Goal: Transaction & Acquisition: Purchase product/service

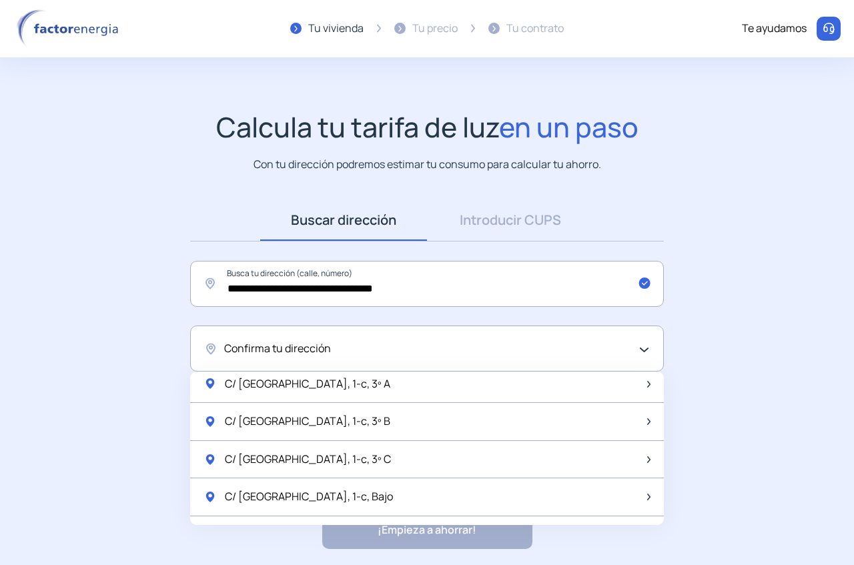
scroll to position [1771, 0]
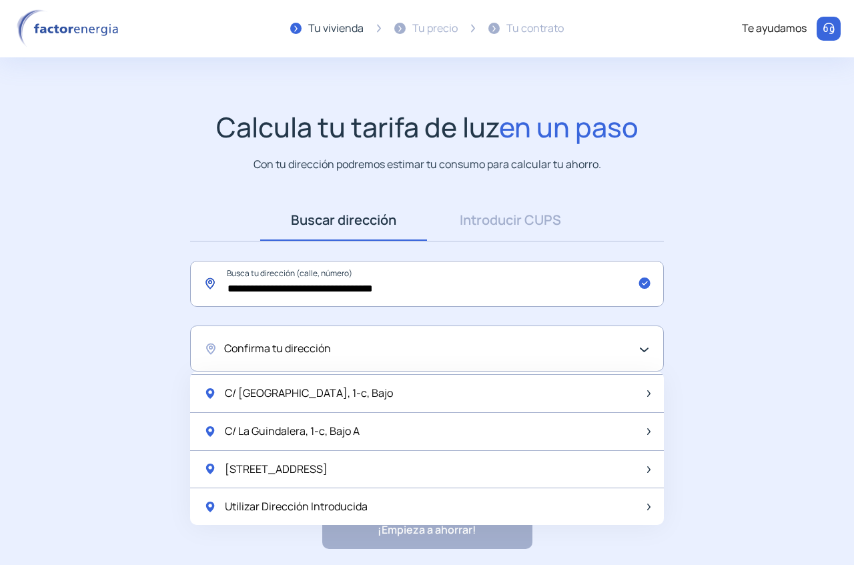
click at [318, 288] on input "**********" at bounding box center [427, 284] width 474 height 46
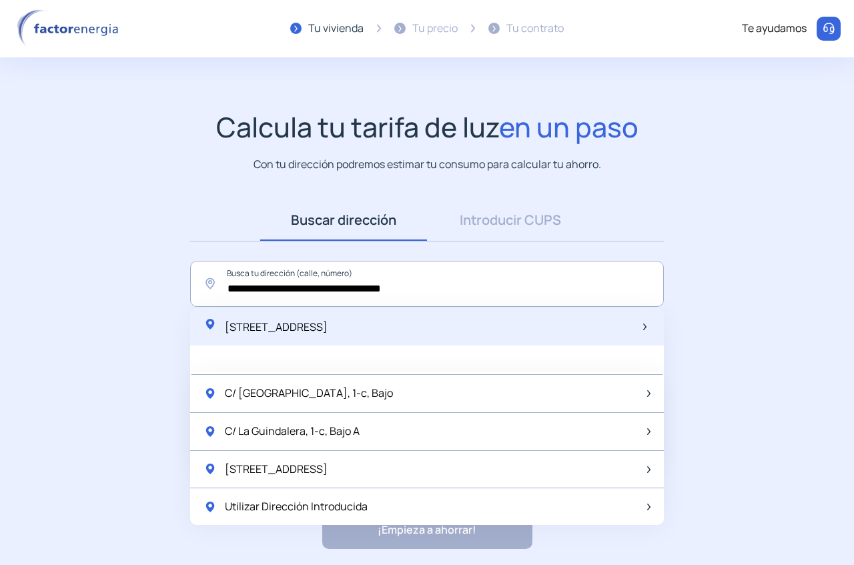
click at [313, 335] on div "[STREET_ADDRESS]" at bounding box center [265, 326] width 124 height 19
type input "**********"
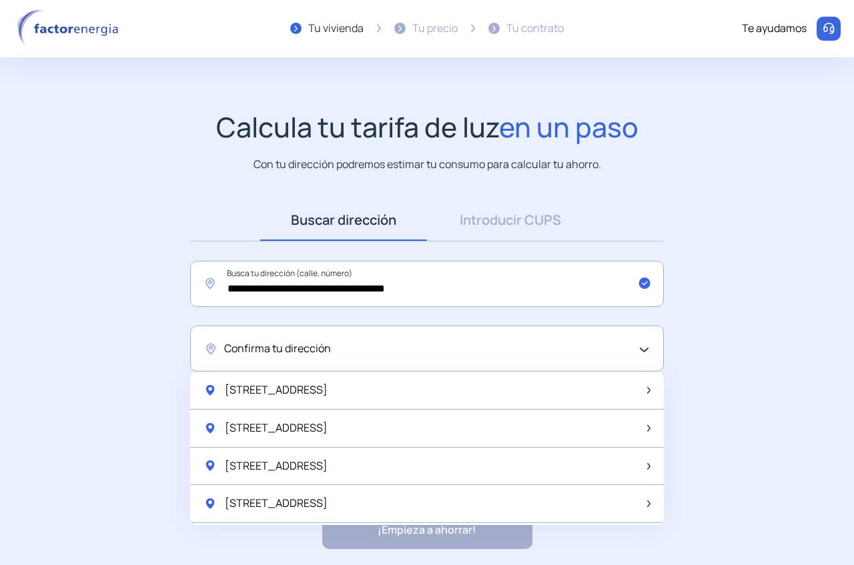
click at [365, 395] on div "[STREET_ADDRESS]" at bounding box center [427, 390] width 474 height 38
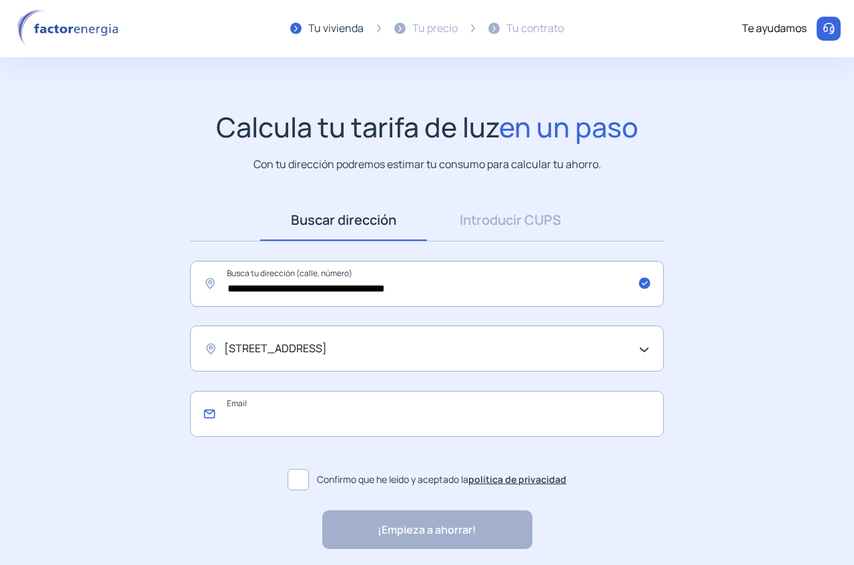
click at [377, 410] on input "email" at bounding box center [427, 414] width 474 height 46
type input "**********"
click at [293, 490] on span at bounding box center [297, 479] width 21 height 21
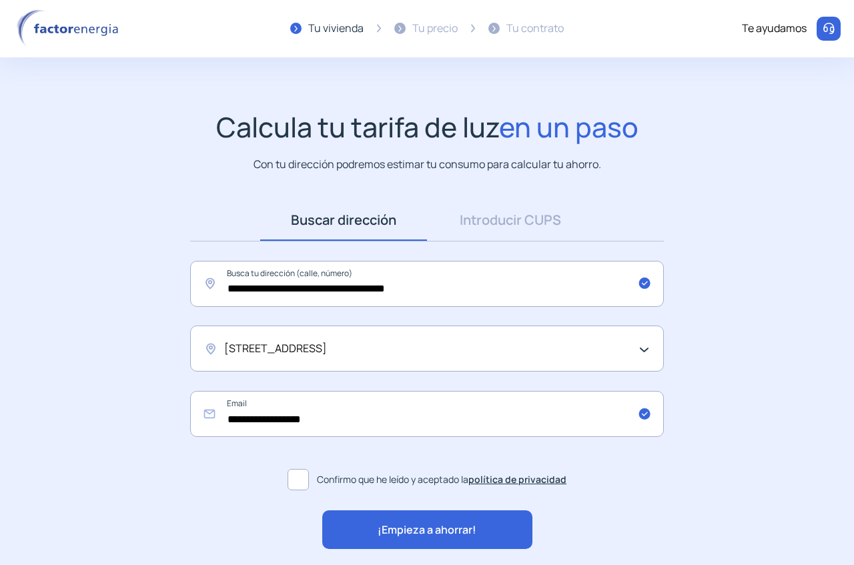
drag, startPoint x: 455, startPoint y: 534, endPoint x: 496, endPoint y: 539, distance: 41.0
click at [454, 534] on span "¡Empieza a ahorrar!" at bounding box center [426, 530] width 99 height 17
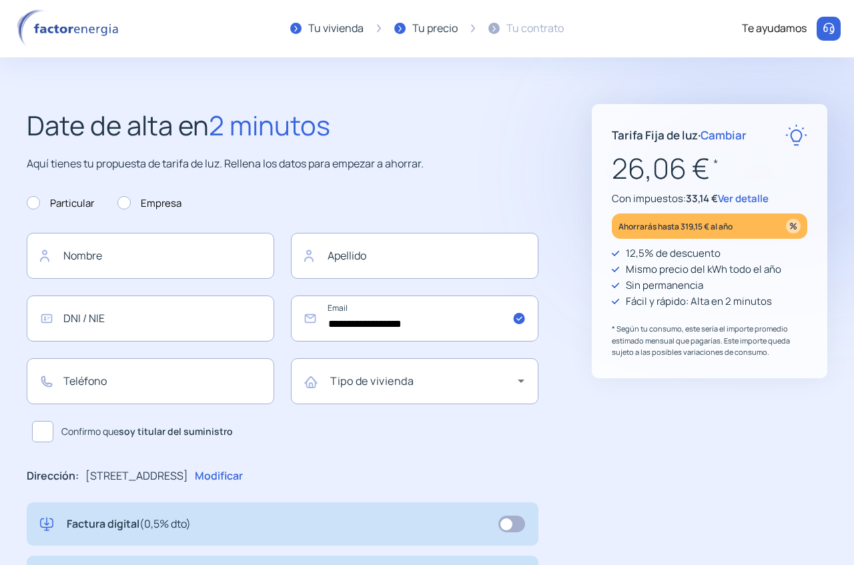
click at [756, 195] on span "Ver detalle" at bounding box center [743, 198] width 51 height 14
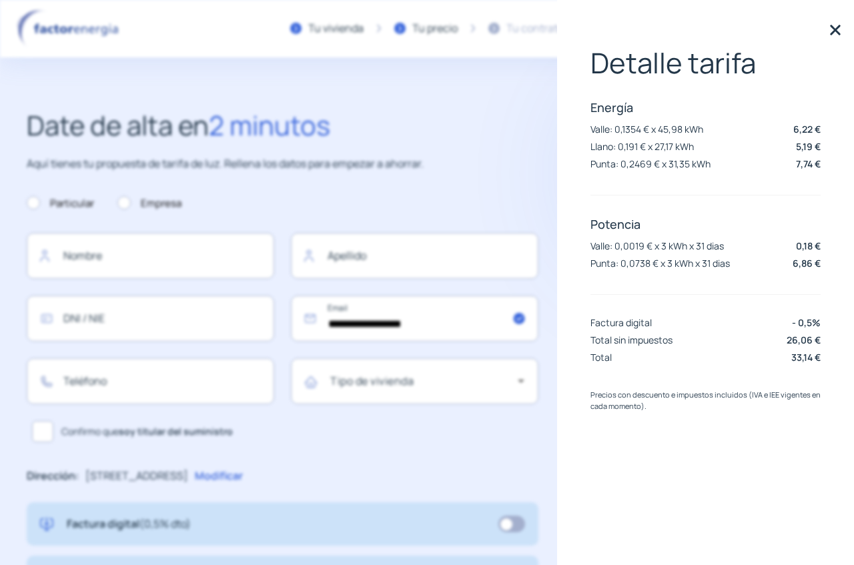
click at [844, 31] on img at bounding box center [835, 30] width 20 height 20
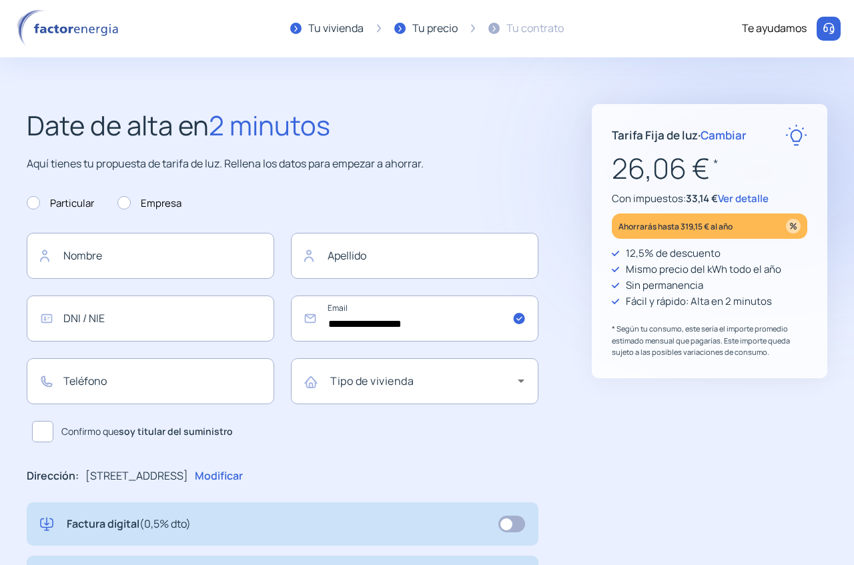
click at [724, 135] on span "Cambiar" at bounding box center [723, 134] width 46 height 15
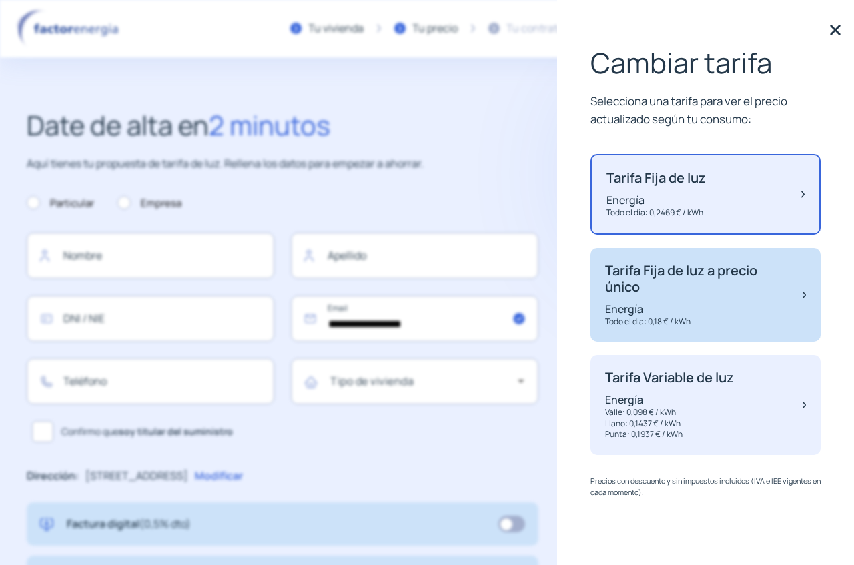
click at [718, 288] on p "Tarifa Fija de luz a precio único" at bounding box center [697, 279] width 184 height 32
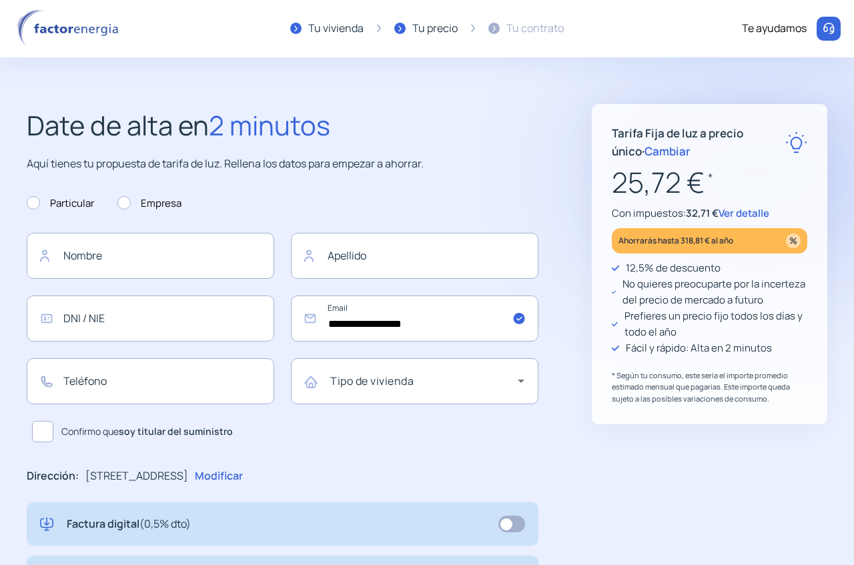
click at [802, 142] on img at bounding box center [796, 142] width 22 height 22
click at [791, 142] on img at bounding box center [796, 142] width 22 height 22
click at [644, 155] on span "Cambiar" at bounding box center [667, 150] width 46 height 15
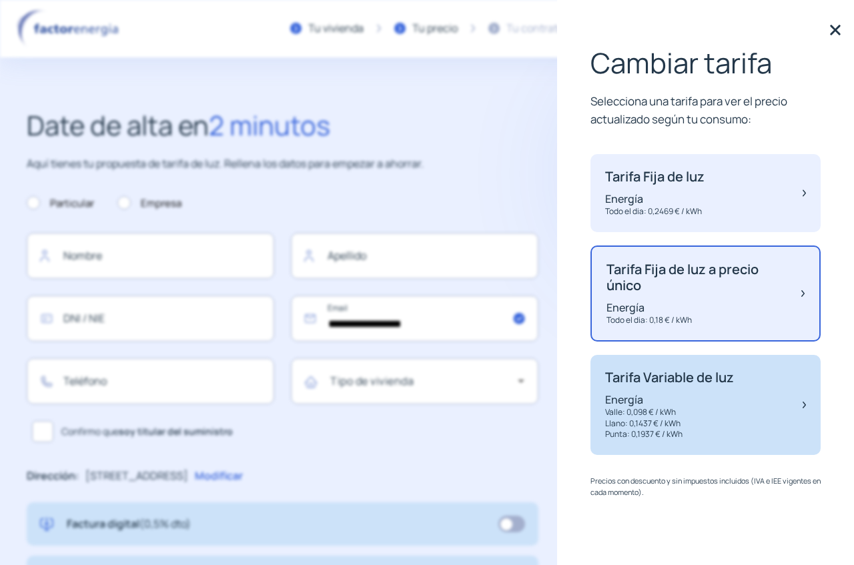
click at [708, 418] on p "Llano: 0,1437 € / kWh" at bounding box center [669, 423] width 129 height 11
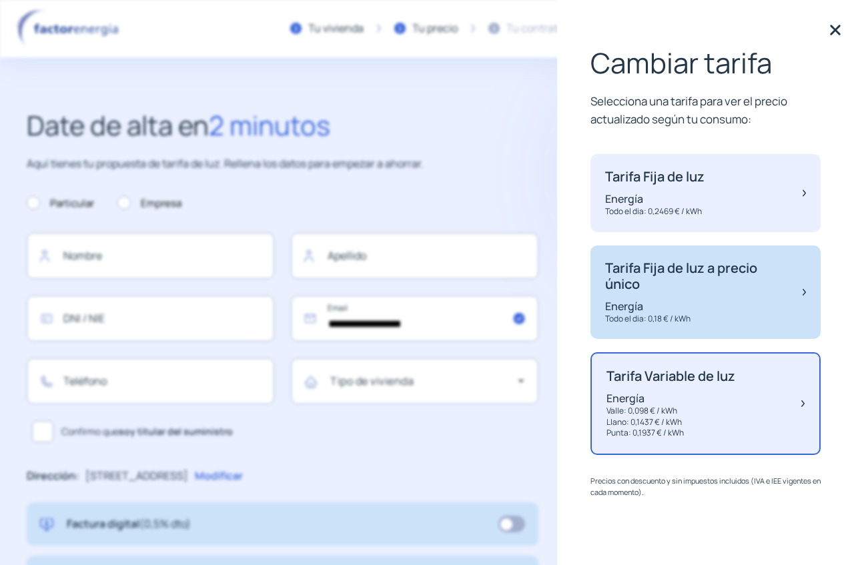
click at [720, 315] on p "Todo el dia: 0,18 € / kWh" at bounding box center [697, 318] width 184 height 11
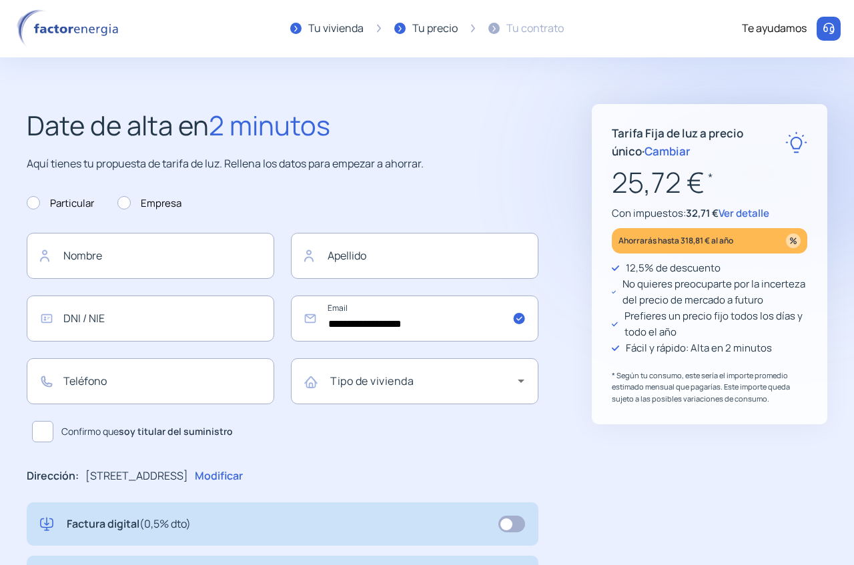
click at [646, 151] on span "Cambiar" at bounding box center [667, 150] width 46 height 15
